Goal: Check status

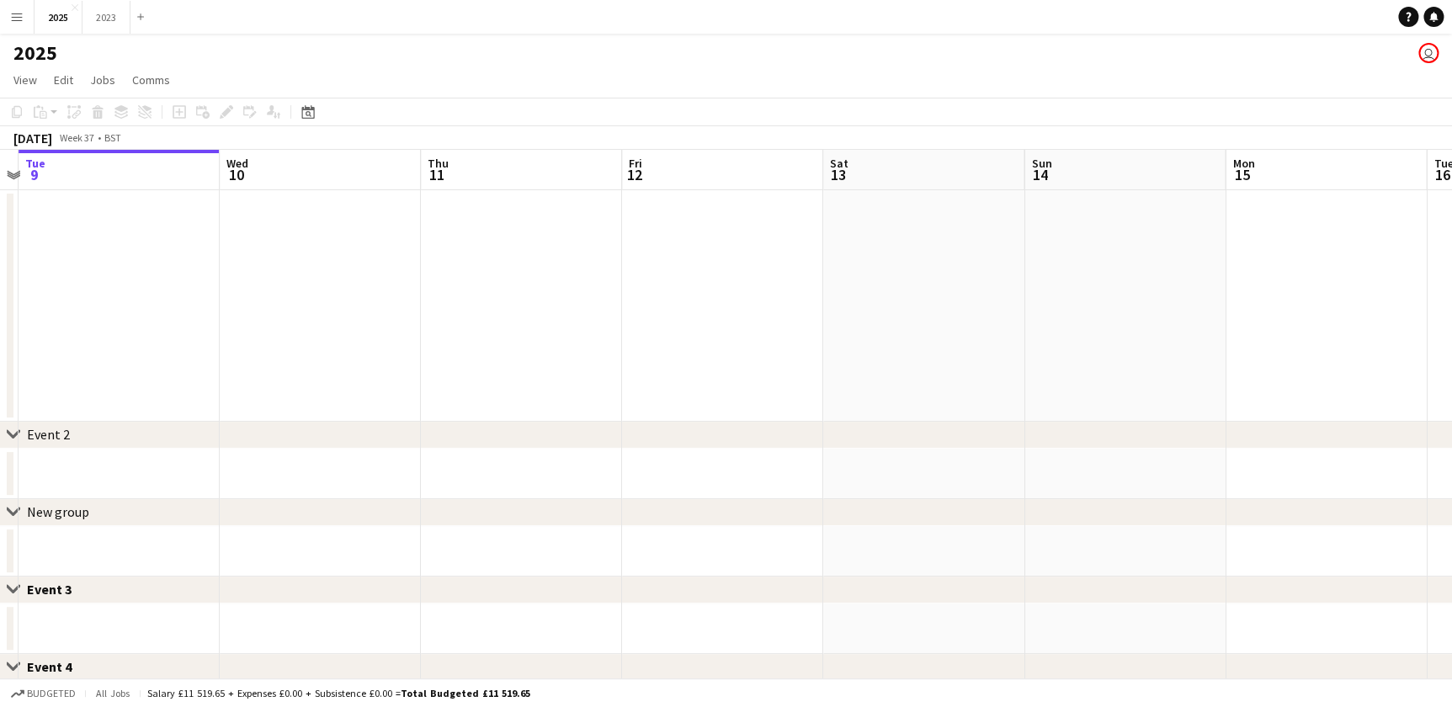
drag, startPoint x: 840, startPoint y: 337, endPoint x: 184, endPoint y: 328, distance: 656.0
click at [184, 328] on app-calendar-viewport "Sat 6 4/4 1 Job Sun 7 4/4 1 Job Mon 8 Tue 9 Wed 10 Thu 11 Fri 12 Sat 13 Sun 14 …" at bounding box center [726, 584] width 1452 height 868
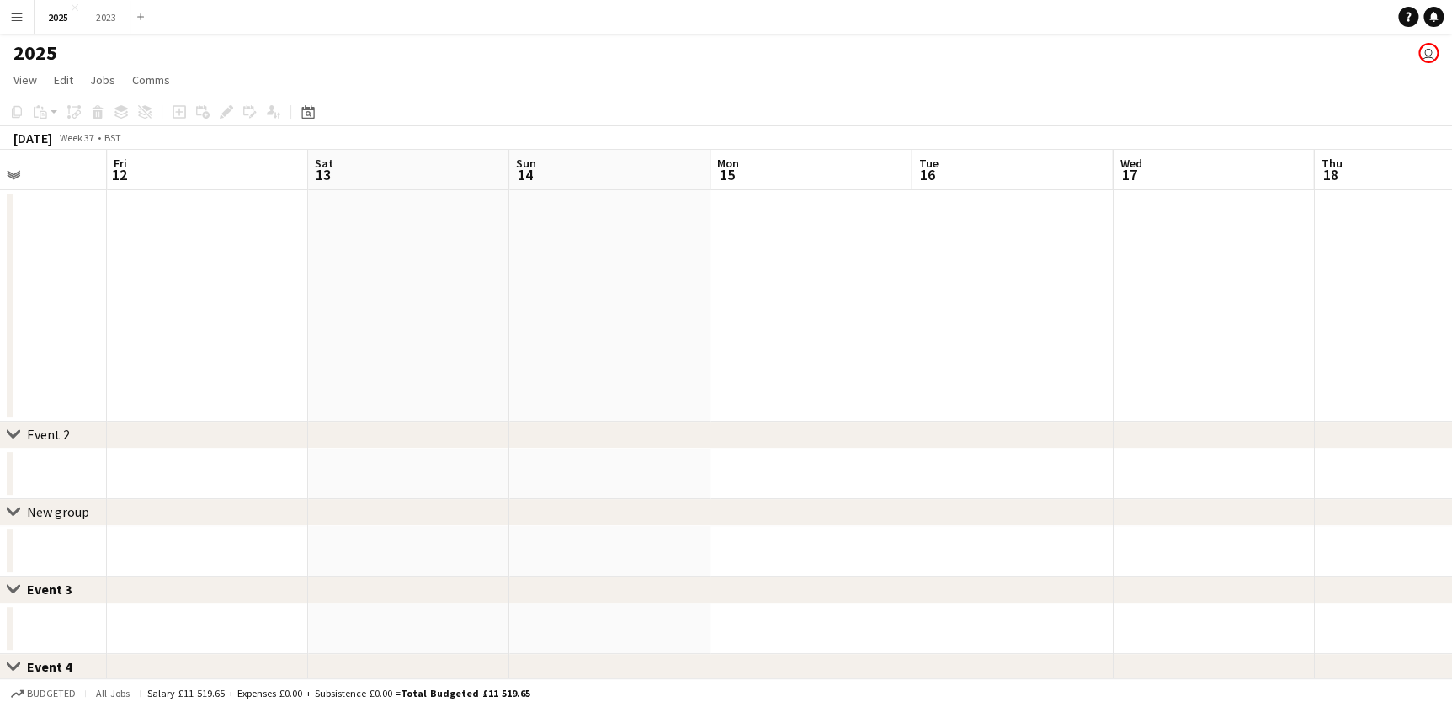
drag, startPoint x: 765, startPoint y: 346, endPoint x: 325, endPoint y: 329, distance: 439.9
click at [320, 328] on app-calendar-viewport "Mon 8 Tue 9 Wed 10 Thu 11 Fri 12 Sat 13 Sun 14 Mon 15 Tue 16 Wed 17 Thu 18 Fri …" at bounding box center [726, 584] width 1452 height 868
drag, startPoint x: 910, startPoint y: 367, endPoint x: 436, endPoint y: 346, distance: 474.5
click at [433, 345] on app-calendar-viewport "Wed 10 Thu 11 Fri 12 Sat 13 Sun 14 Mon 15 Tue 16 Wed 17 Thu 18 Fri 19 Sat 20 Su…" at bounding box center [726, 584] width 1452 height 868
drag, startPoint x: 968, startPoint y: 356, endPoint x: 354, endPoint y: 319, distance: 615.0
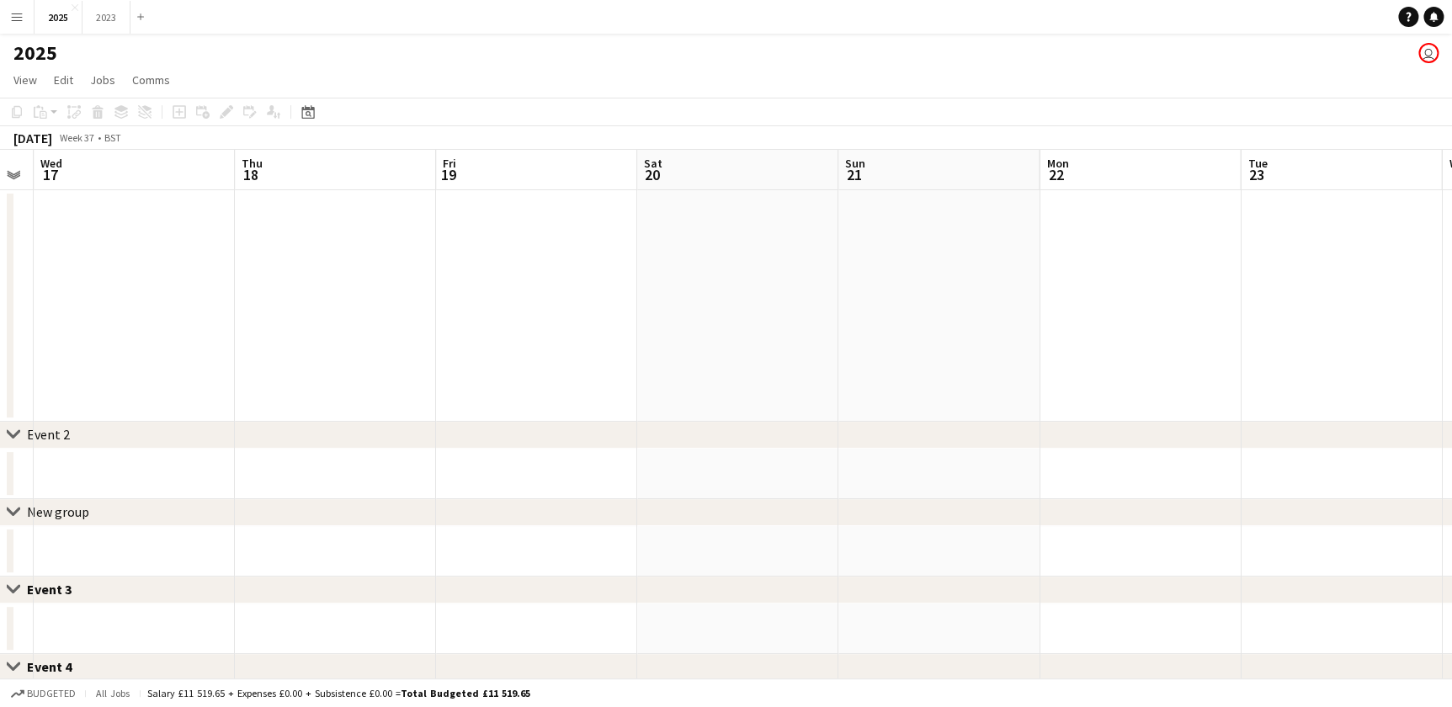
click at [354, 319] on app-calendar-viewport "Sun 14 Mon 15 Tue 16 Wed 17 Thu 18 Fri 19 Sat 20 Sun 21 Mon 22 Tue 23 Wed 24 Th…" at bounding box center [726, 584] width 1452 height 868
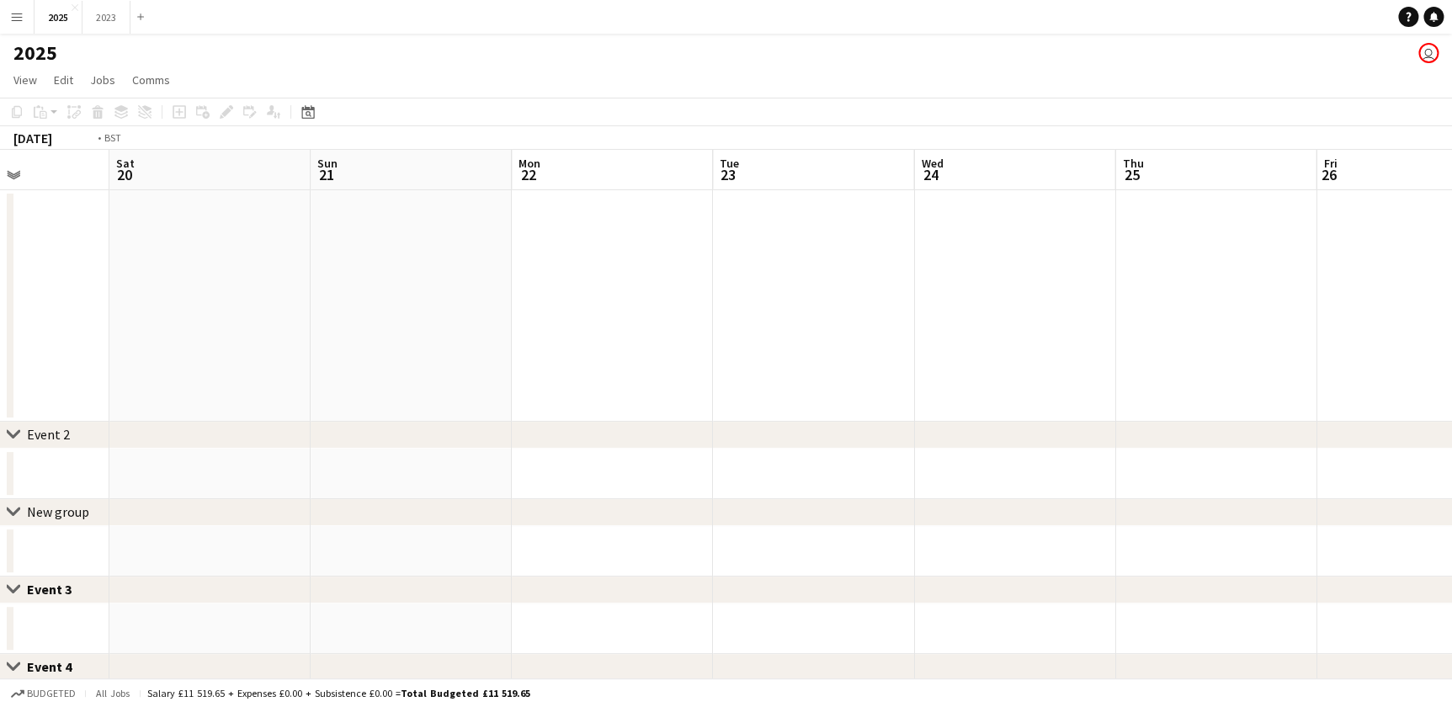
click at [273, 290] on app-calendar-viewport "Tue 16 Wed 17 Thu 18 Fri 19 Sat 20 Sun 21 Mon 22 Tue 23 Wed 24 Thu 25 Fri 26 Sa…" at bounding box center [726, 584] width 1452 height 868
drag, startPoint x: 935, startPoint y: 387, endPoint x: 143, endPoint y: 385, distance: 791.5
click at [143, 385] on app-calendar-viewport "Fri 19 Sat 20 Sun 21 Mon 22 Tue 23 Wed 24 Thu 25 Fri 26 Sat 27 Sun 28 Mon 29 Tu…" at bounding box center [726, 584] width 1452 height 868
drag, startPoint x: 723, startPoint y: 377, endPoint x: 178, endPoint y: 352, distance: 546.2
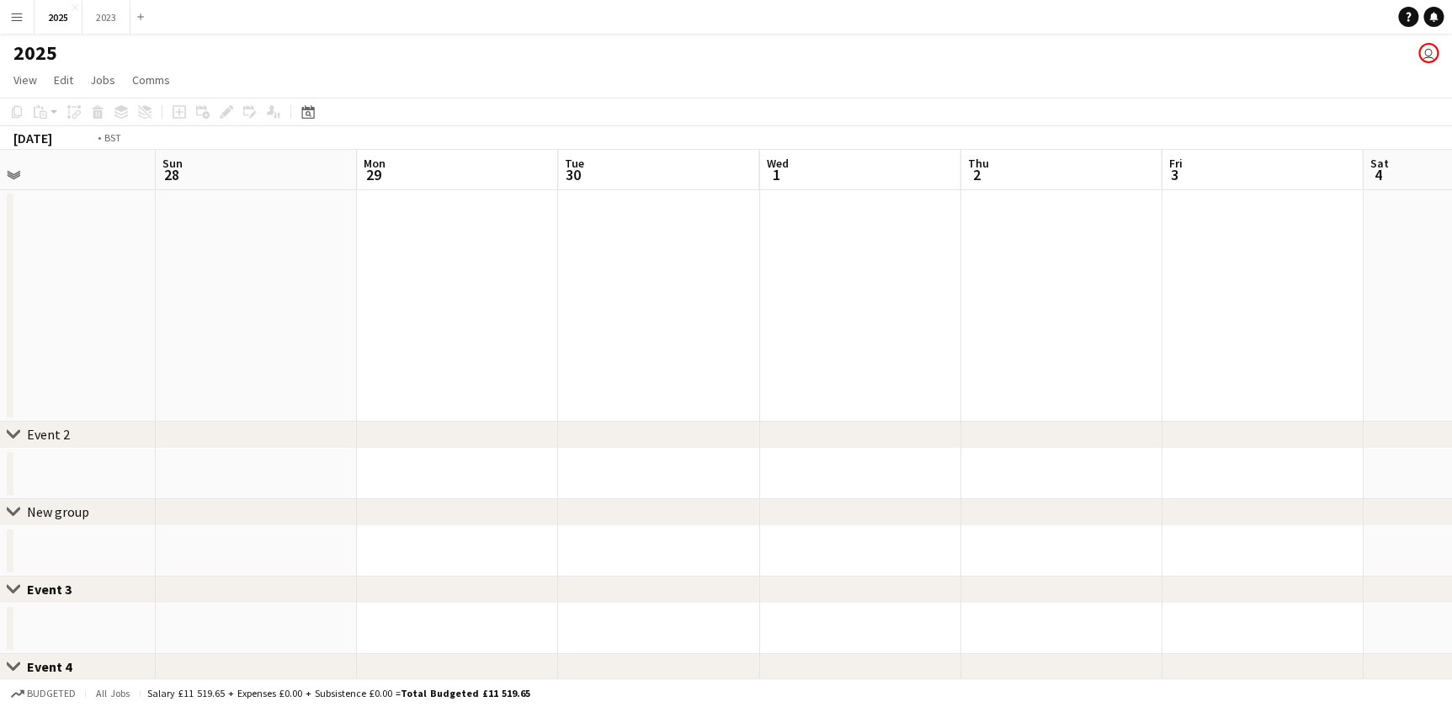
click at [153, 352] on app-calendar-viewport "Tue 23 Wed 24 Thu 25 Fri 26 Sat 27 Sun 28 Mon 29 Tue 30 Wed 1 Thu 2 Fri 3 Sat 4…" at bounding box center [726, 584] width 1452 height 868
drag, startPoint x: 827, startPoint y: 378, endPoint x: 331, endPoint y: 354, distance: 496.6
click at [331, 354] on app-calendar-viewport "Sat 27 Sun 28 Mon 29 Tue 30 Wed 1 Thu 2 Fri 3 Sat 4 Sun 5 Mon 6 Tue 7 Wed 8 Thu…" at bounding box center [726, 584] width 1452 height 868
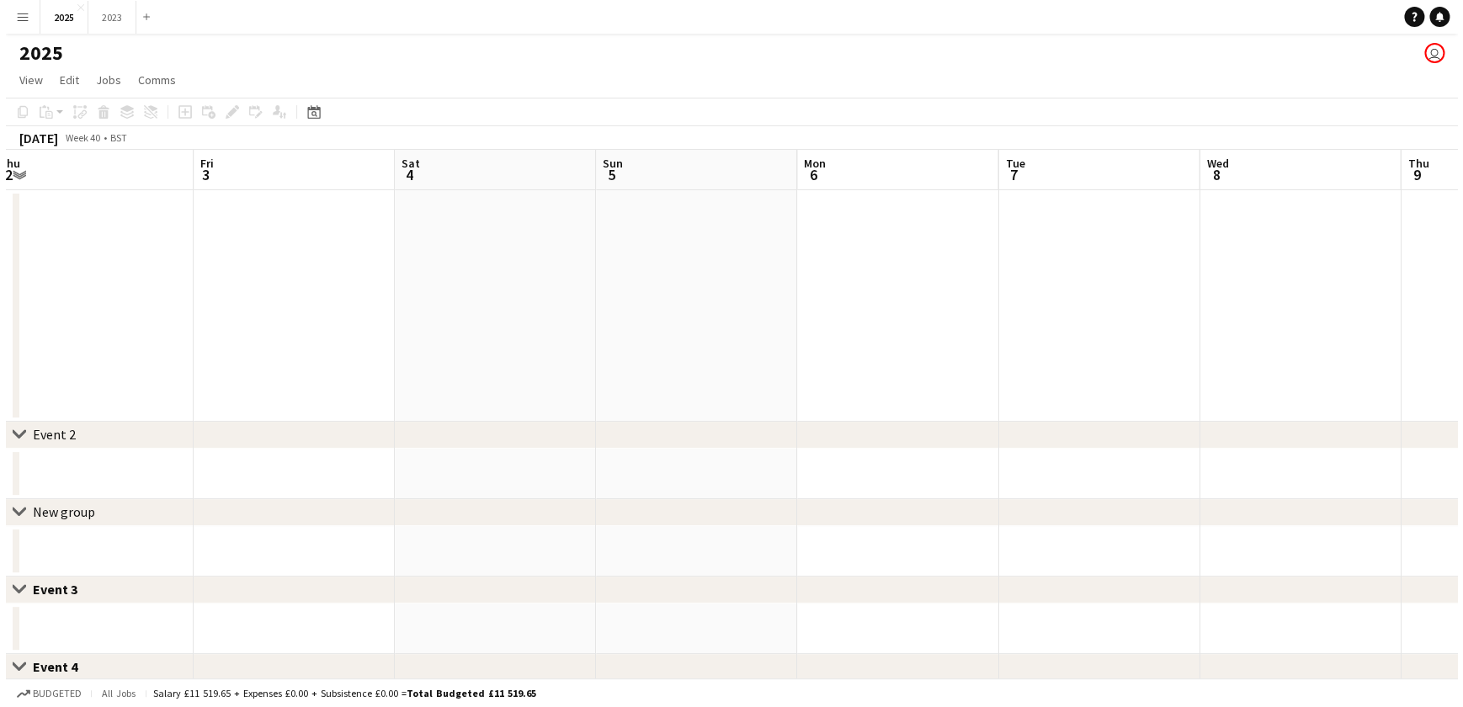
scroll to position [0, 646]
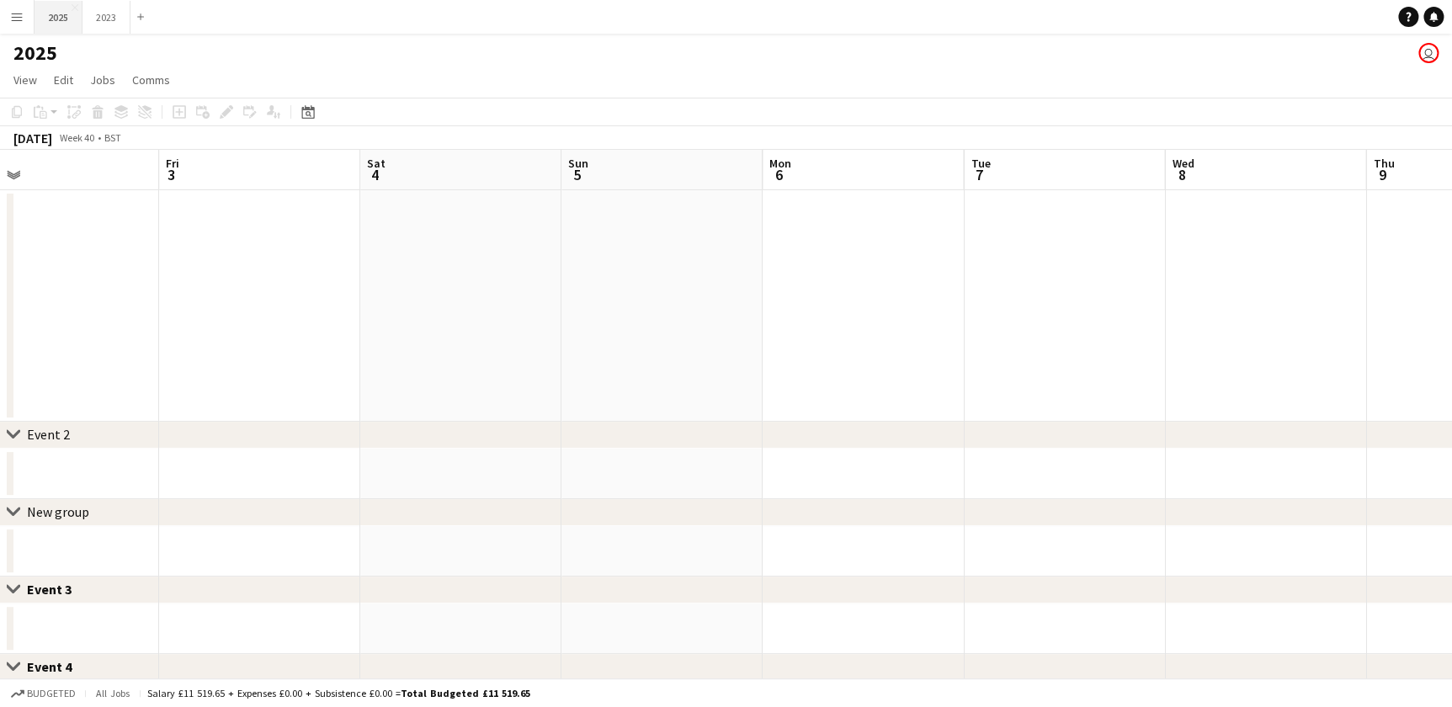
click at [71, 17] on button "2025 Close" at bounding box center [59, 17] width 48 height 33
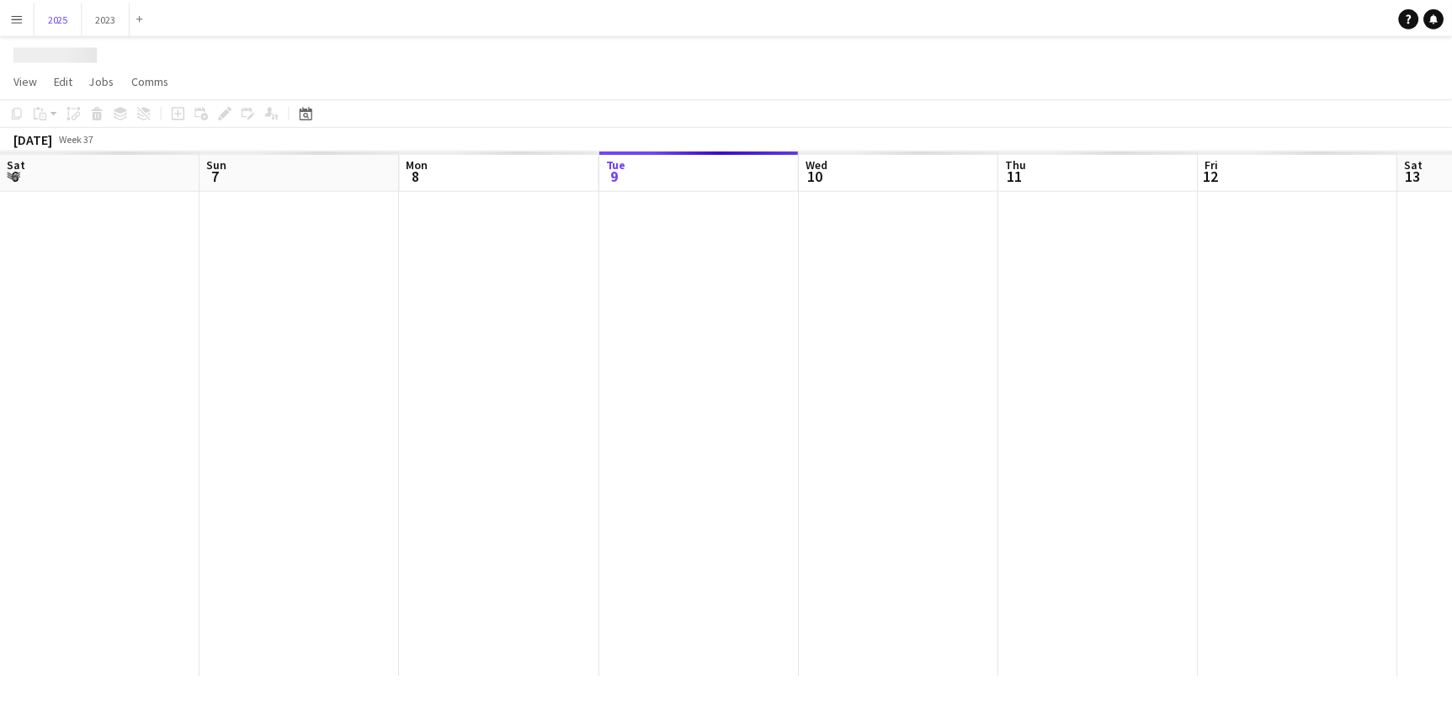
scroll to position [0, 402]
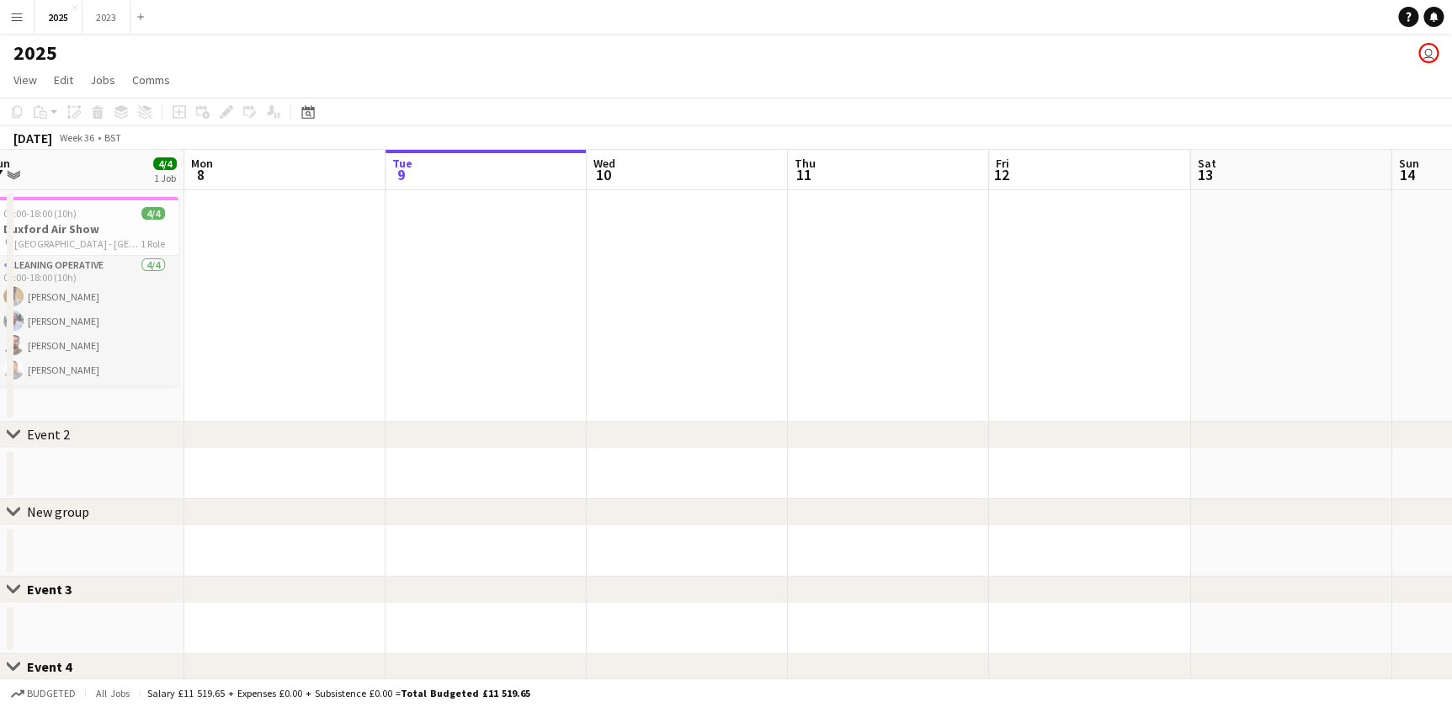
drag, startPoint x: 424, startPoint y: 374, endPoint x: 1034, endPoint y: 366, distance: 609.7
click at [1041, 367] on app-calendar-viewport "Fri 5 Sat 6 4/4 1 Job Sun 7 4/4 1 Job Mon 8 Tue 9 Wed 10 Thu 11 Fri 12 Sat 13 S…" at bounding box center [726, 584] width 1452 height 868
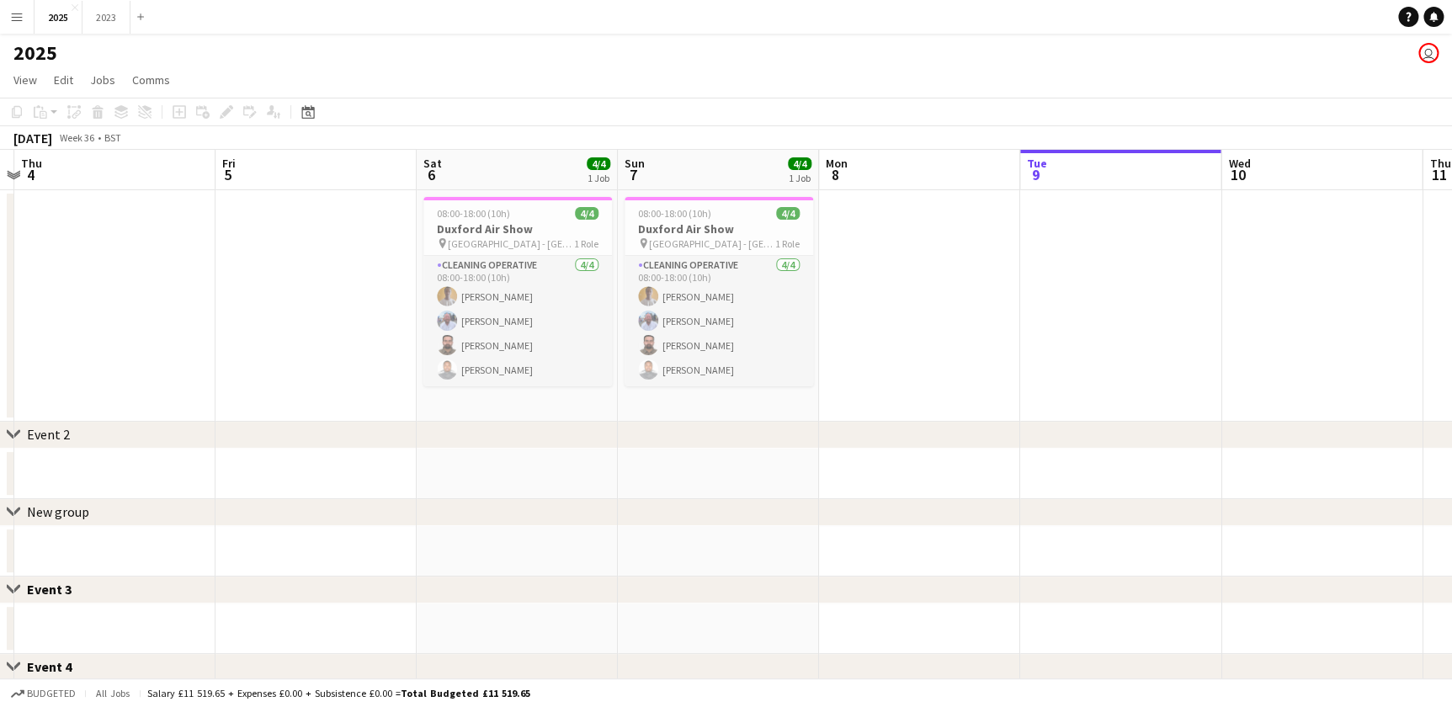
drag, startPoint x: 724, startPoint y: 361, endPoint x: 959, endPoint y: 360, distance: 234.9
click at [959, 360] on app-calendar-viewport "Tue 2 Wed 3 Thu 4 Fri 5 Sat 6 4/4 1 Job Sun 7 4/4 1 Job Mon 8 Tue 9 Wed 10 Thu …" at bounding box center [726, 584] width 1452 height 868
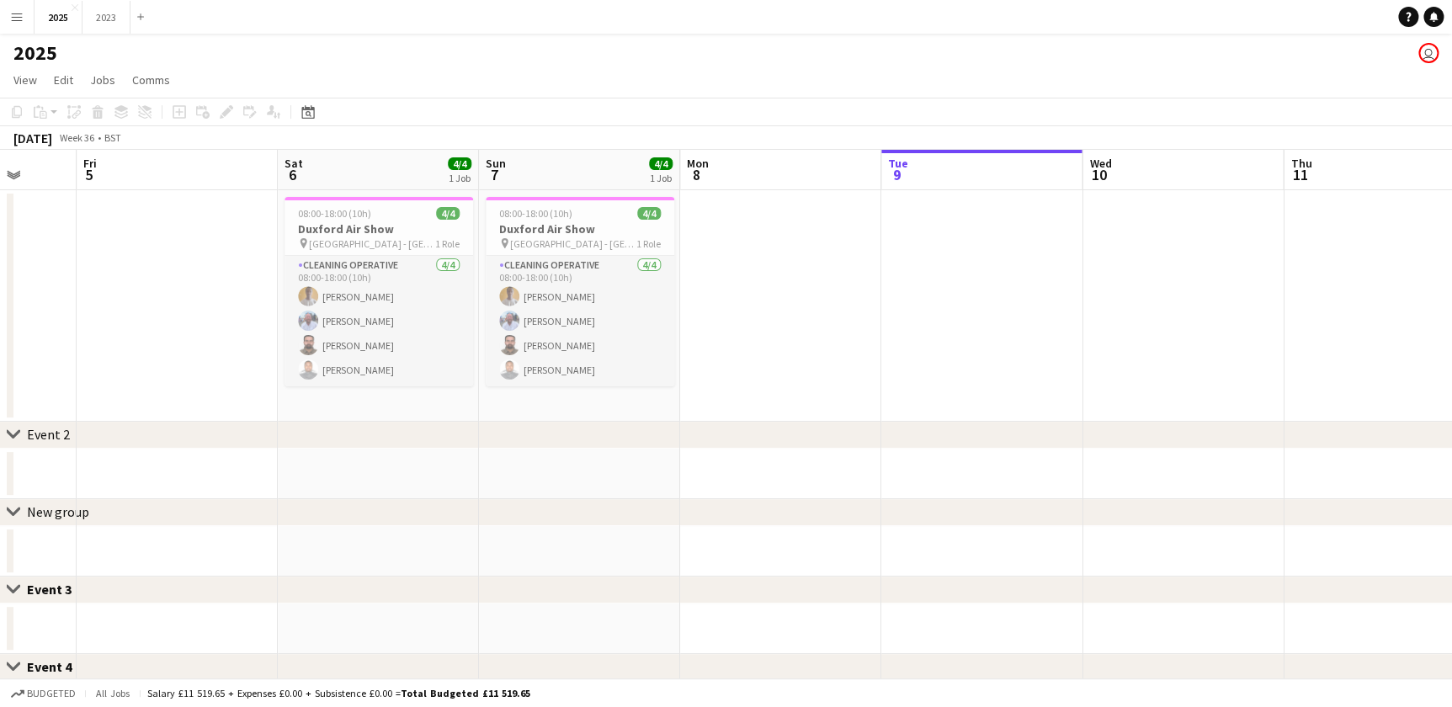
click at [627, 398] on app-calendar-viewport "Tue 2 Wed 3 Thu 4 Fri 5 Sat 6 4/4 1 Job Sun 7 4/4 1 Job Mon 8 Tue 9 Wed 10 Thu …" at bounding box center [726, 584] width 1452 height 868
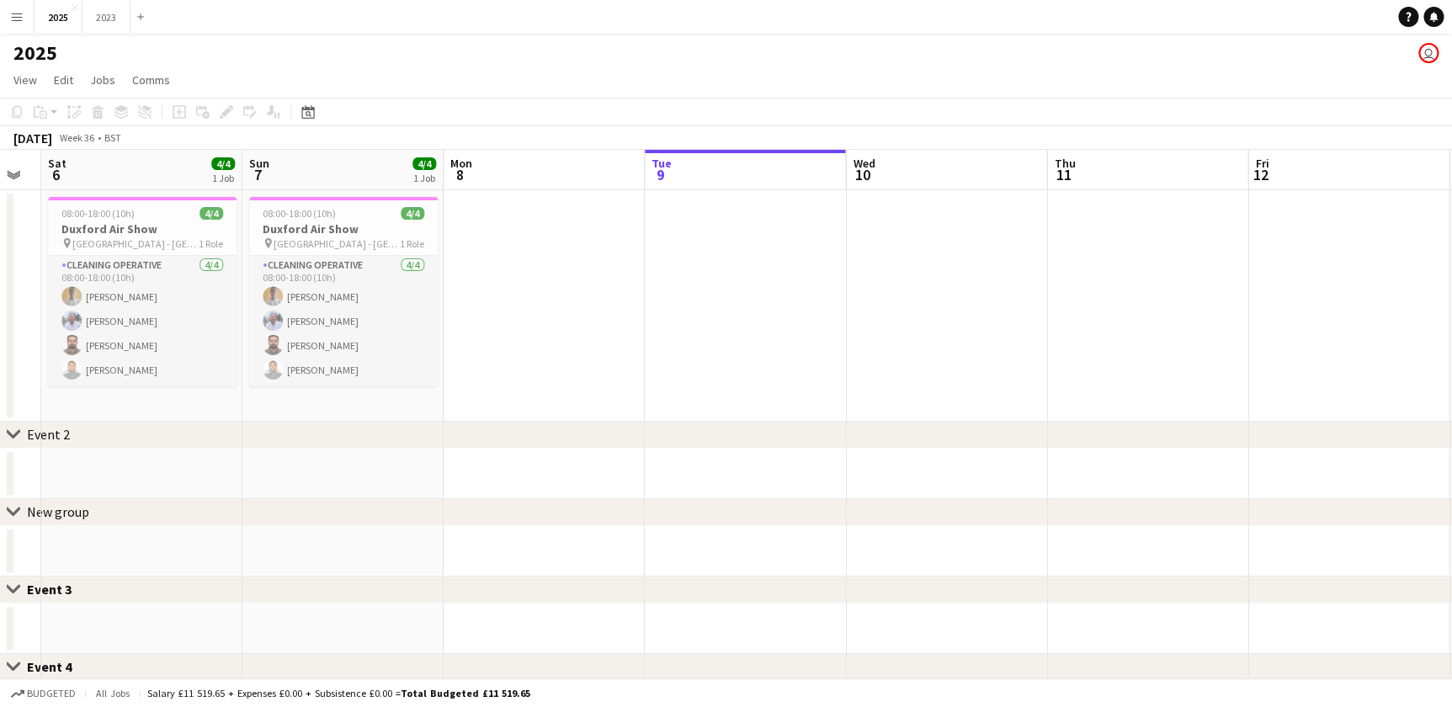
drag, startPoint x: 995, startPoint y: 398, endPoint x: 772, endPoint y: 397, distance: 223.1
click at [764, 397] on app-calendar-viewport "Tue 2 Wed 3 Thu 4 Fri 5 Sat 6 4/4 1 Job Sun 7 4/4 1 Job Mon 8 Tue 9 Wed 10 Thu …" at bounding box center [726, 584] width 1452 height 868
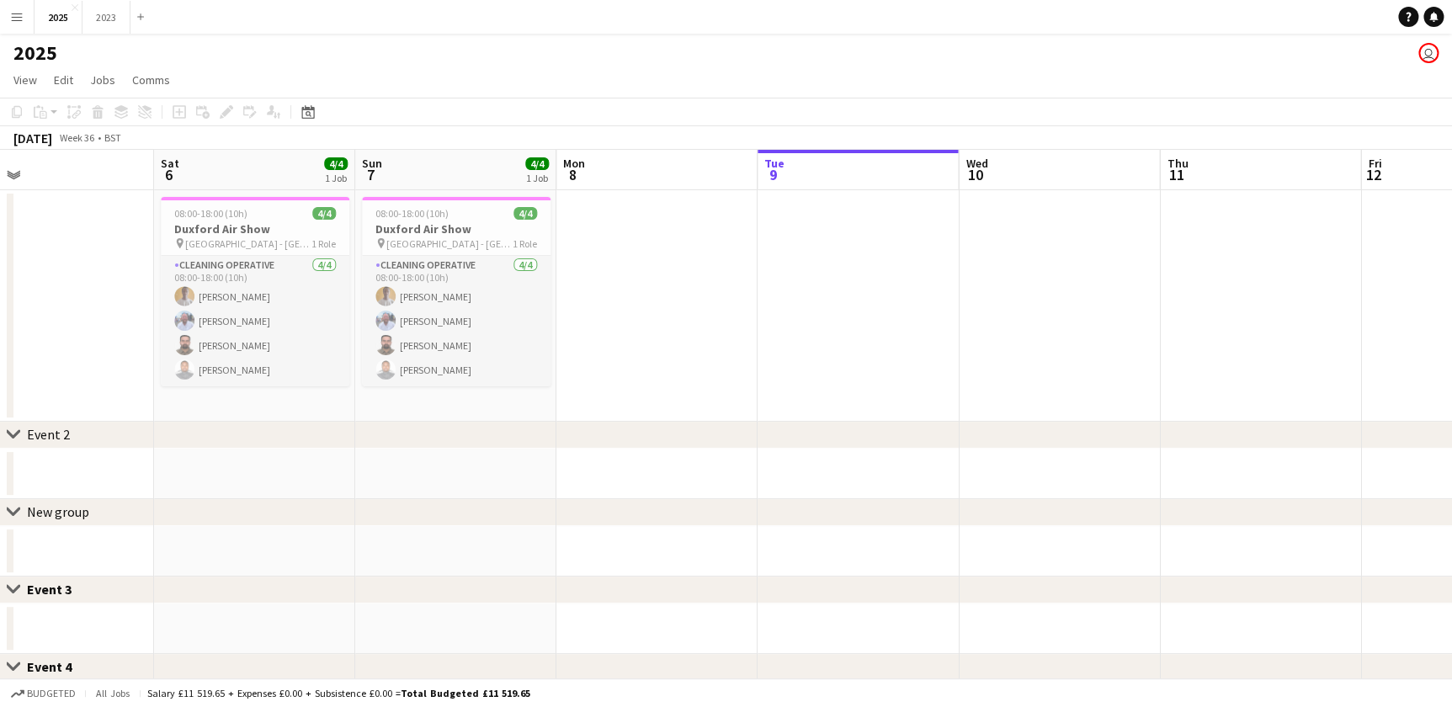
click at [878, 389] on app-calendar-viewport "Tue 2 Wed 3 Thu 4 Fri 5 Sat 6 4/4 1 Job Sun 7 4/4 1 Job Mon 8 Tue 9 Wed 10 Thu …" at bounding box center [726, 584] width 1452 height 868
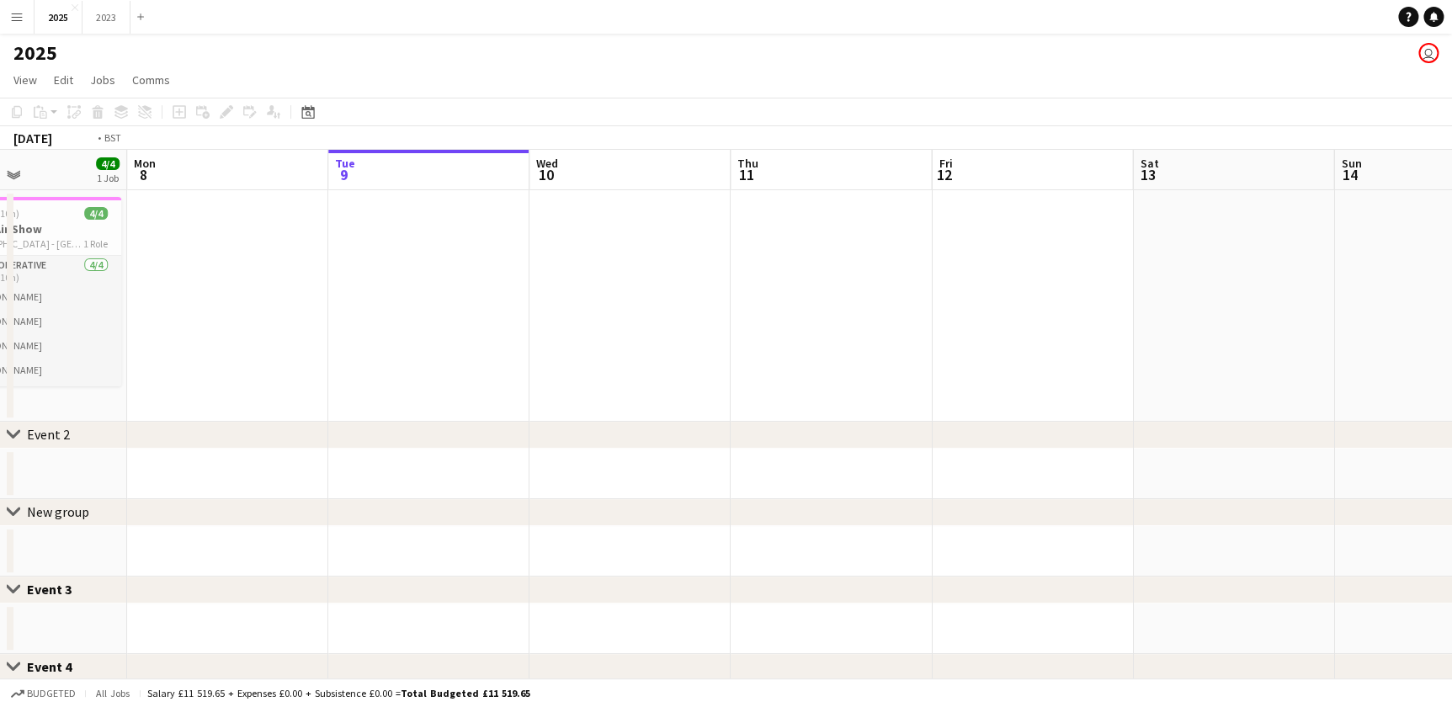
click at [728, 374] on app-calendar-viewport "Thu 4 Fri 5 Sat 6 4/4 1 Job Sun 7 4/4 1 Job Mon 8 Tue 9 Wed 10 Thu 11 Fri 12 Sa…" at bounding box center [726, 584] width 1452 height 868
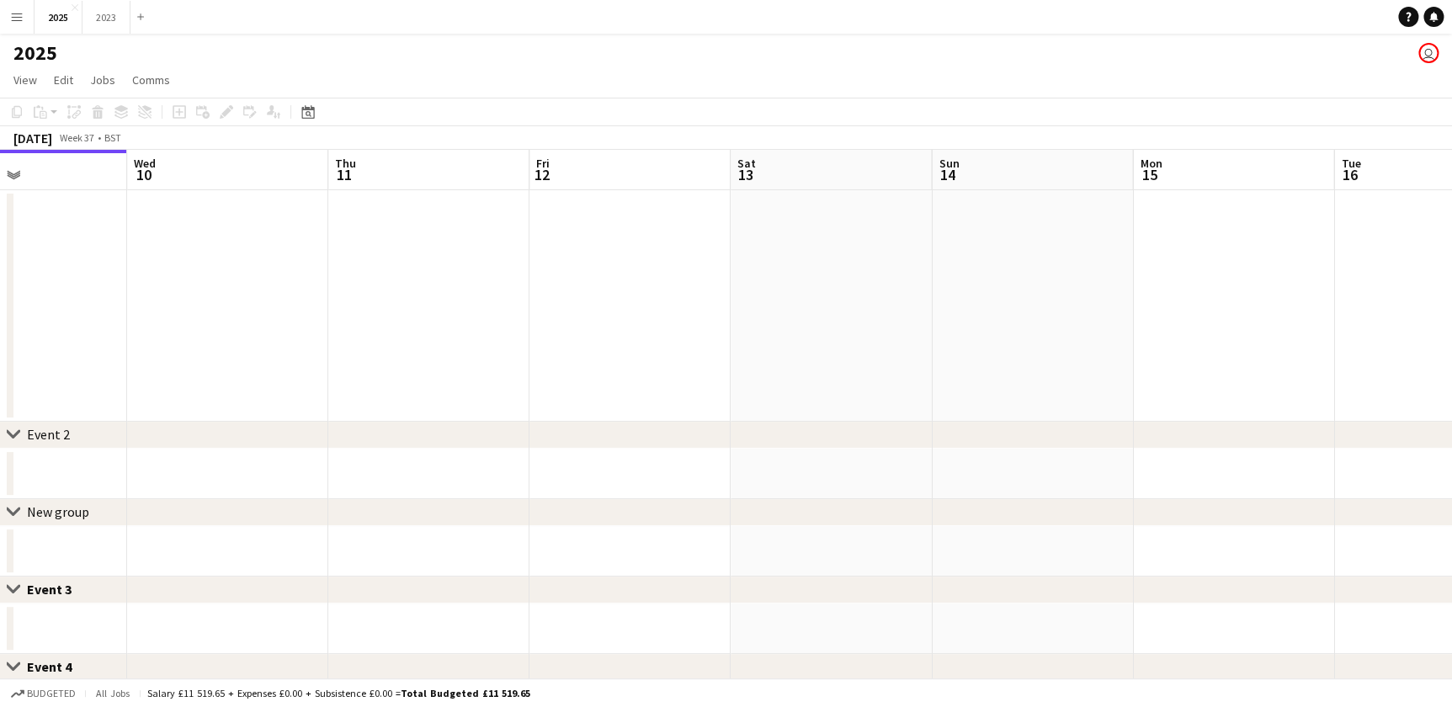
scroll to position [0, 682]
